Goal: Find specific page/section: Find specific page/section

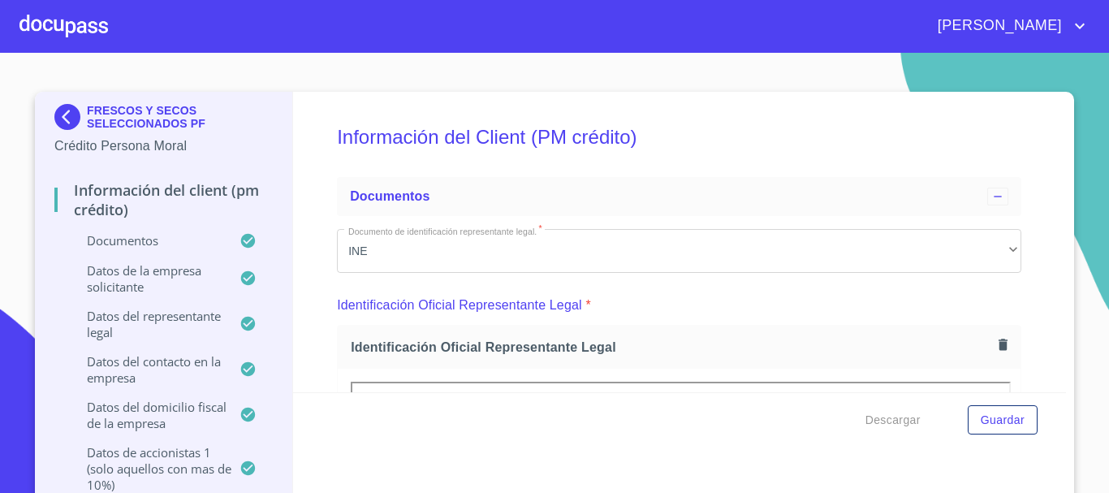
scroll to position [16999, 0]
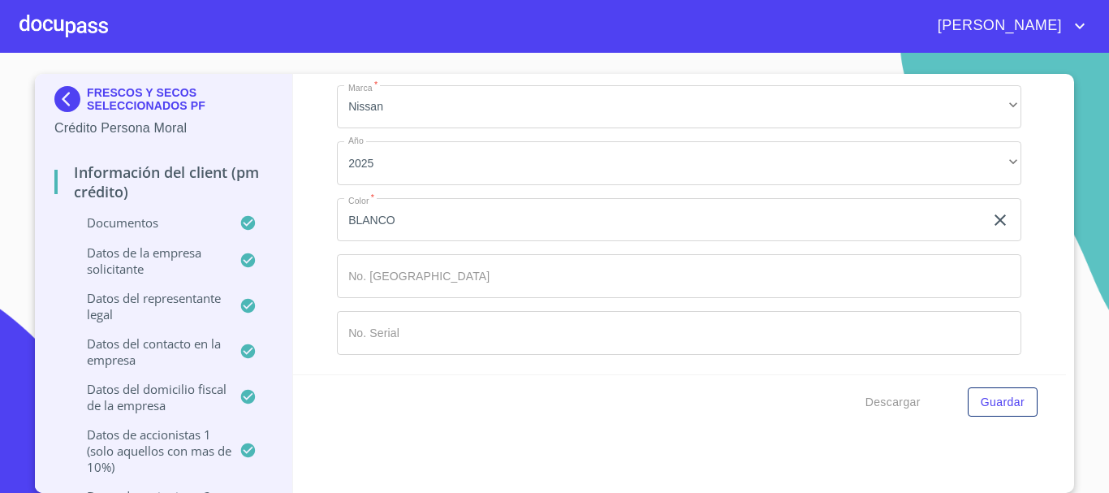
click at [72, 23] on div at bounding box center [63, 26] width 88 height 52
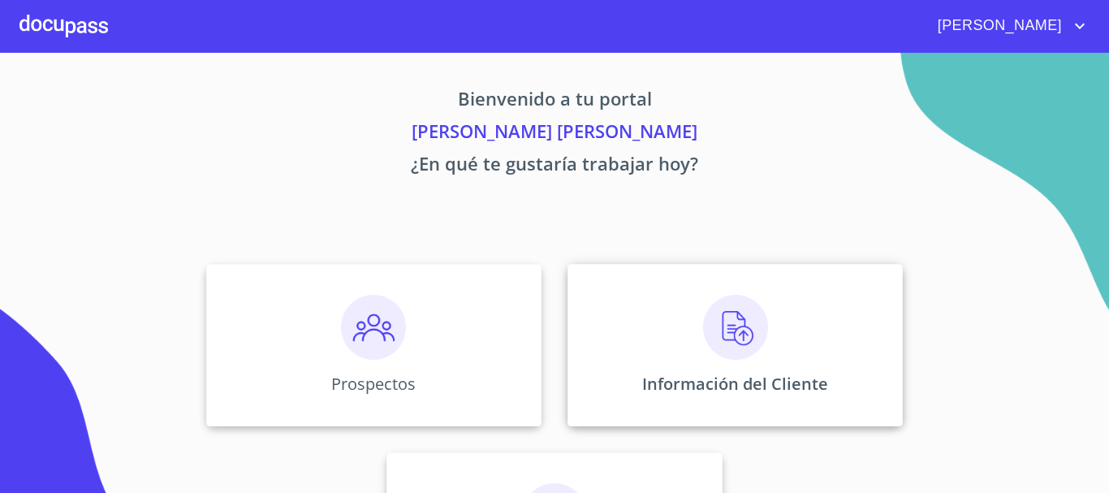
click at [700, 338] on div "Información del Cliente" at bounding box center [734, 345] width 335 height 162
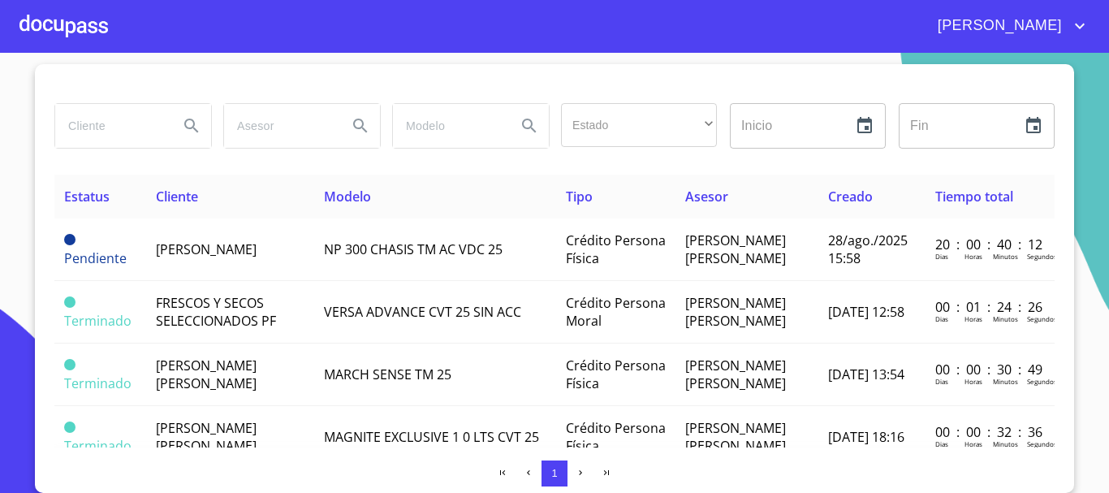
scroll to position [243, 0]
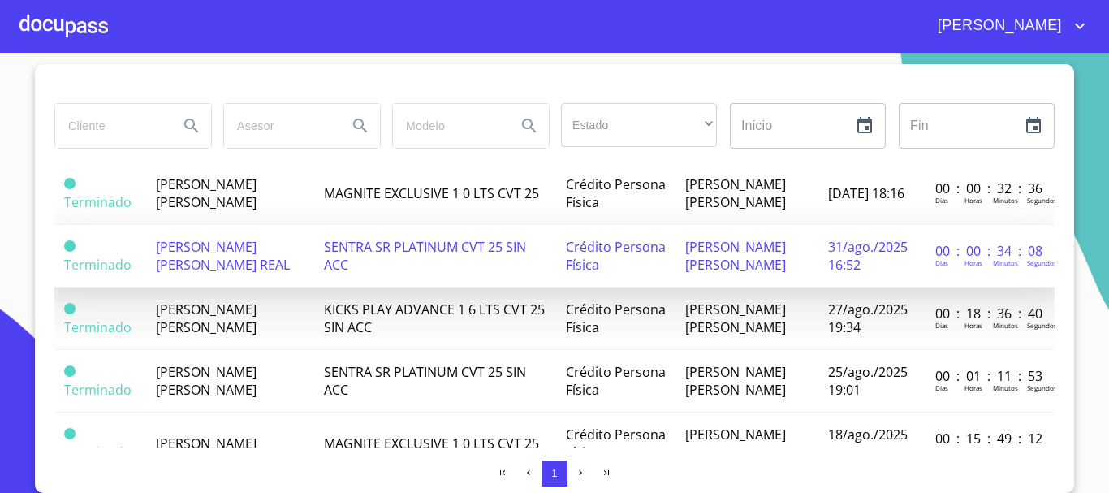
click at [197, 274] on span "[PERSON_NAME] [PERSON_NAME] REAL" at bounding box center [223, 256] width 134 height 36
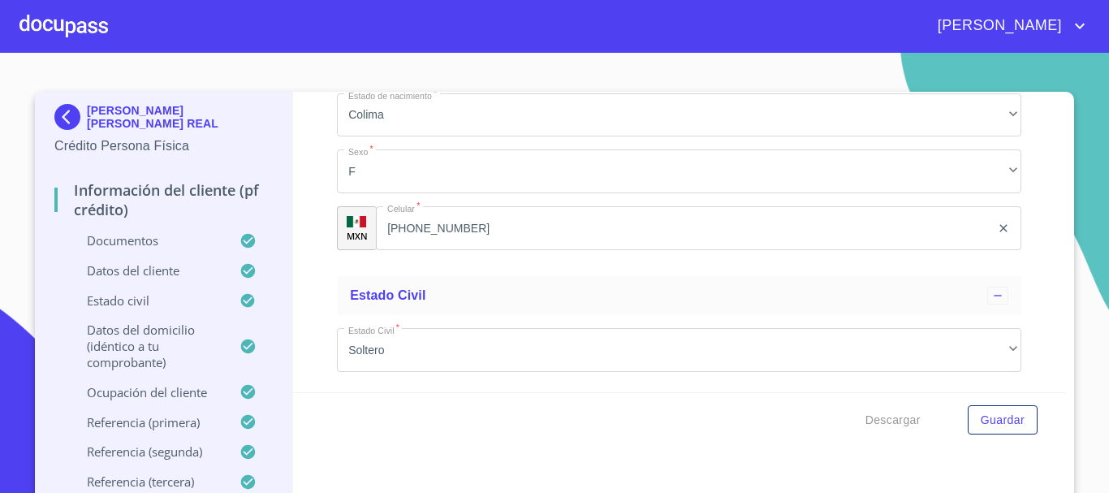
scroll to position [4789, 0]
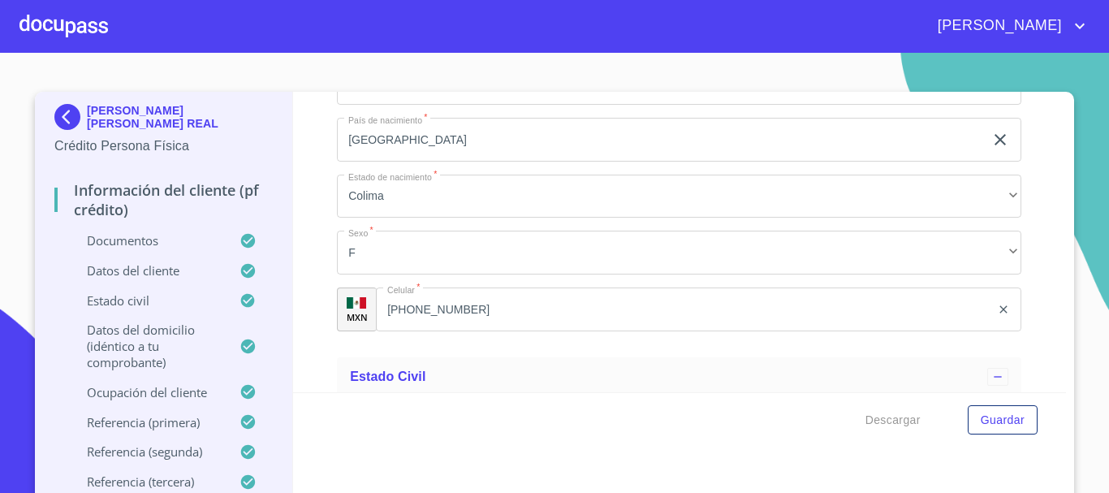
click at [94, 24] on div at bounding box center [63, 26] width 88 height 52
